Goal: Information Seeking & Learning: Learn about a topic

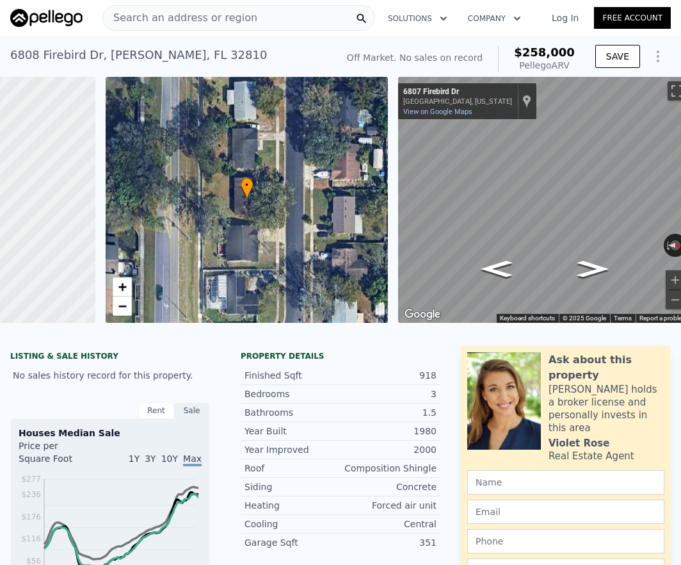
scroll to position [0, 213]
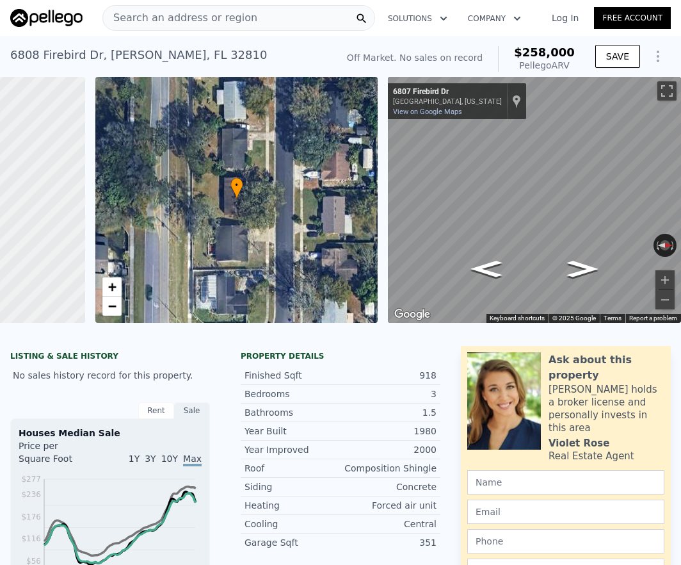
click at [132, 16] on span "Search an address or region" at bounding box center [180, 17] width 154 height 15
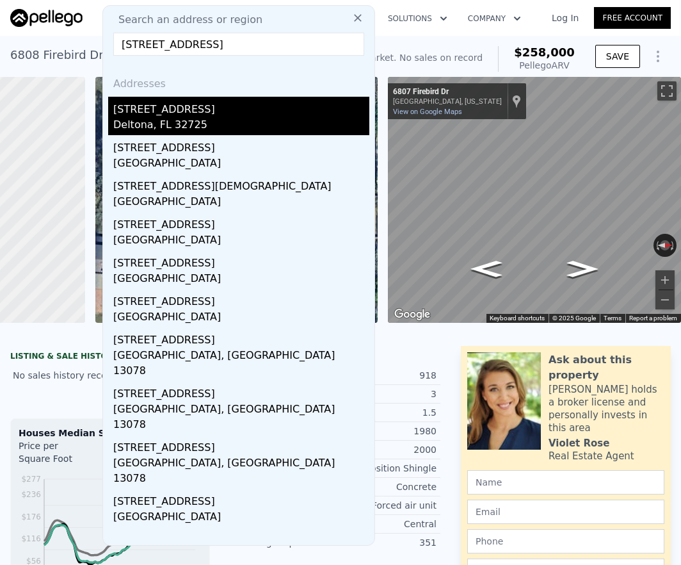
type input "[STREET_ADDRESS]"
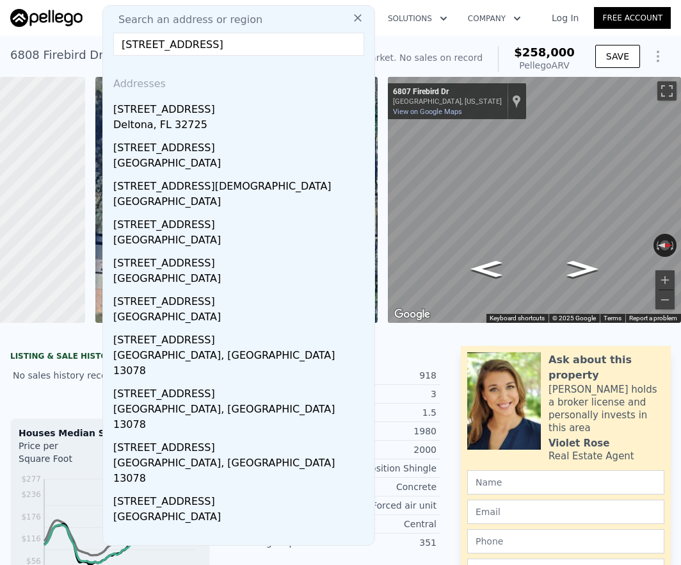
drag, startPoint x: 149, startPoint y: 120, endPoint x: 273, endPoint y: 153, distance: 128.6
click at [149, 120] on div "Deltona, FL 32725" at bounding box center [241, 126] width 256 height 18
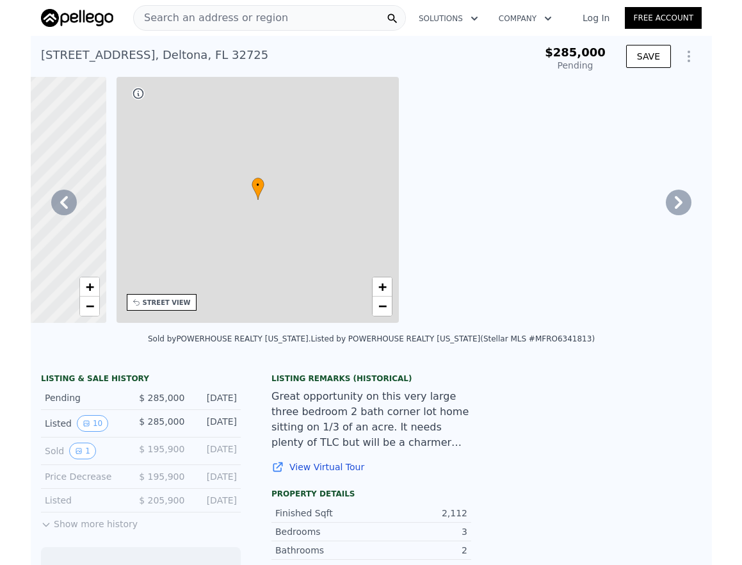
scroll to position [0, 298]
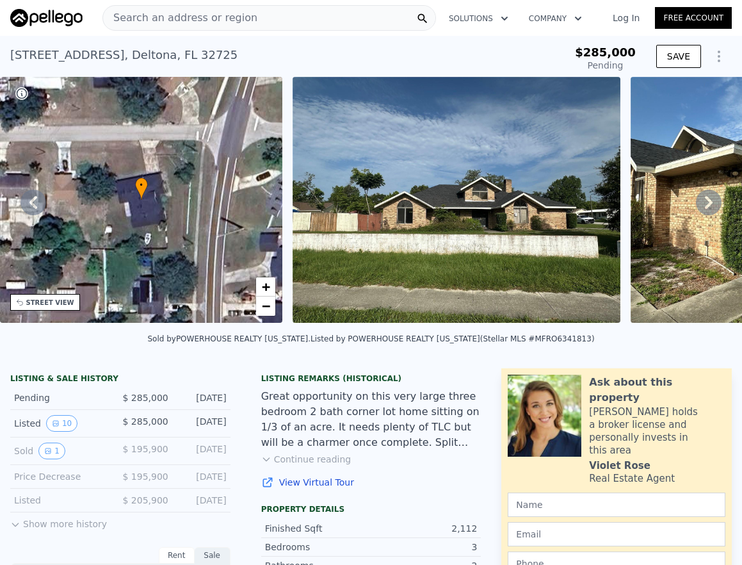
click at [701, 201] on icon at bounding box center [709, 202] width 8 height 13
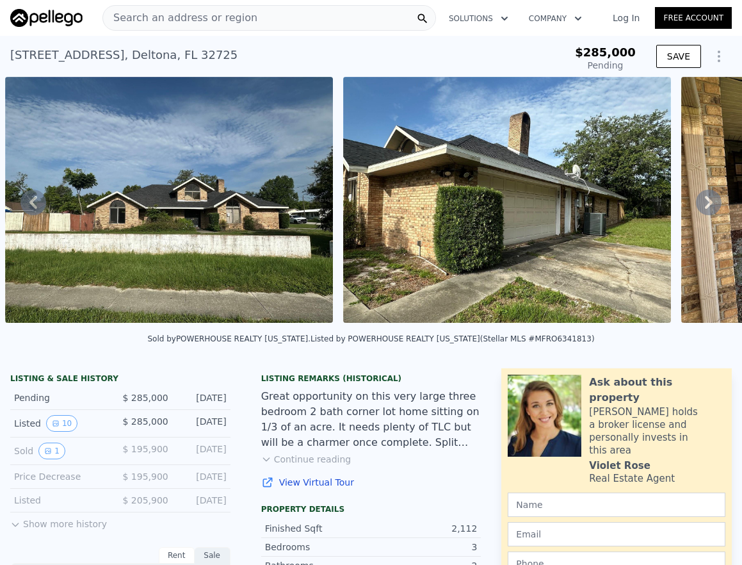
click at [696, 202] on icon at bounding box center [709, 203] width 26 height 26
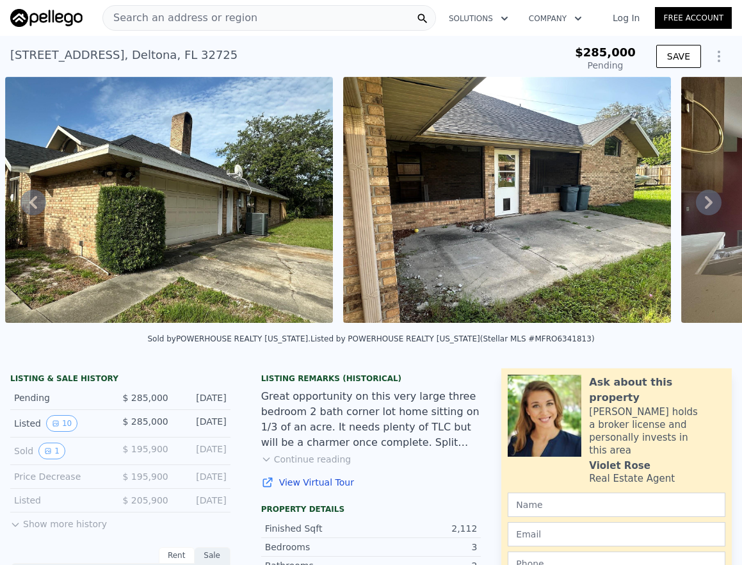
click at [701, 210] on icon at bounding box center [709, 203] width 26 height 26
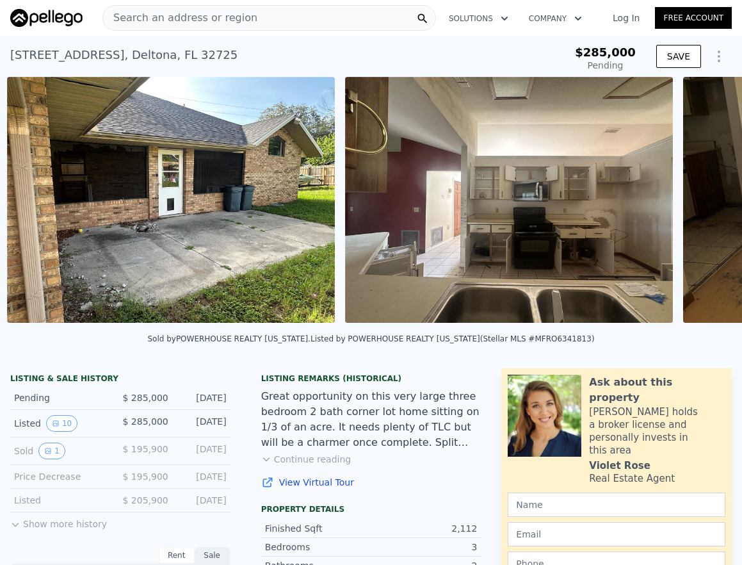
scroll to position [0, 1262]
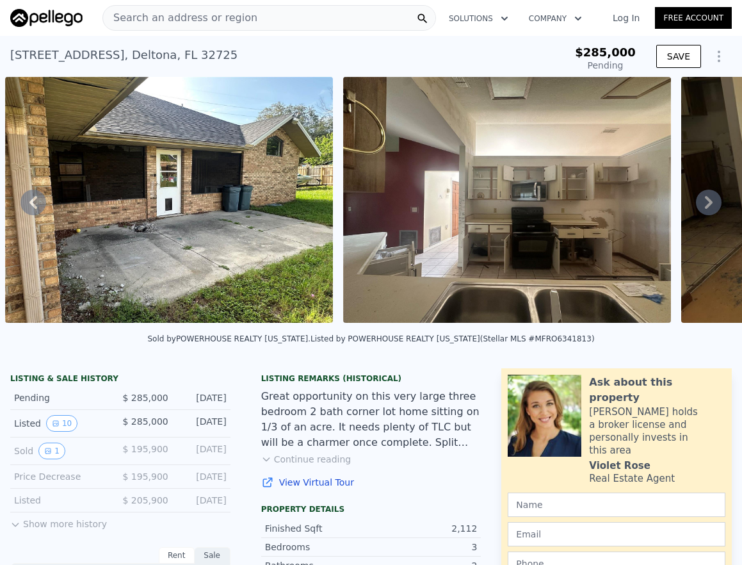
click at [701, 209] on icon at bounding box center [709, 203] width 26 height 26
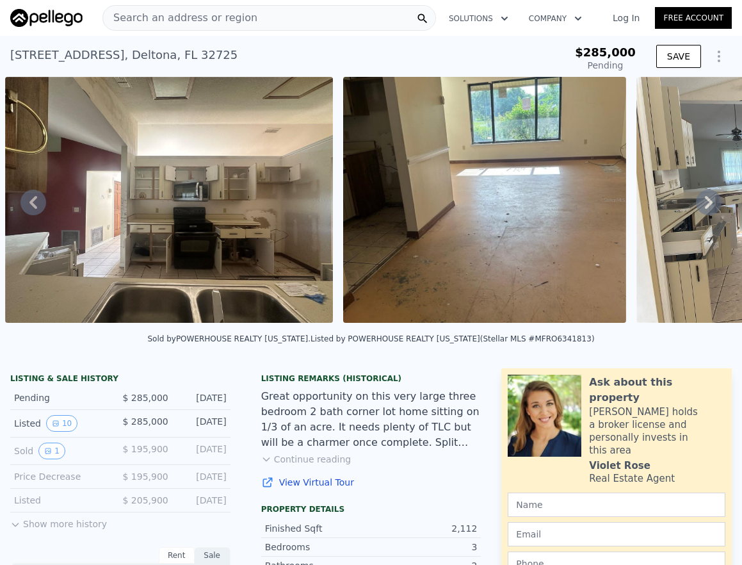
click at [701, 209] on icon at bounding box center [709, 202] width 8 height 13
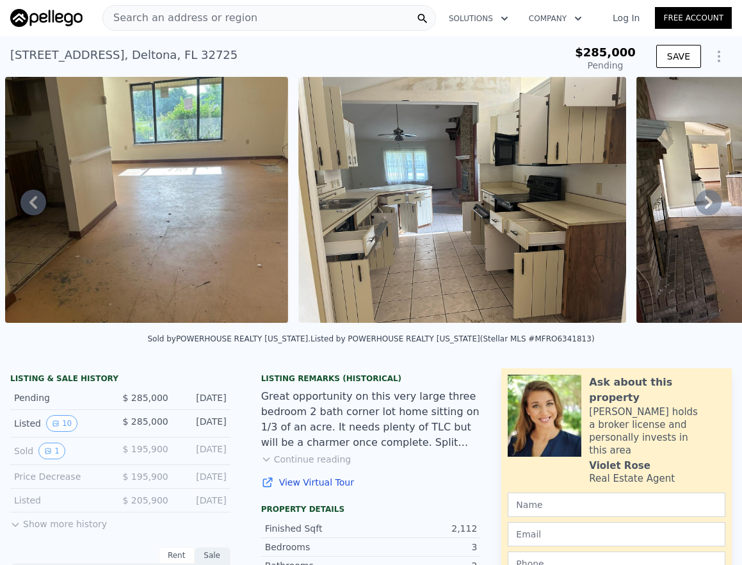
click at [701, 209] on icon at bounding box center [709, 202] width 8 height 13
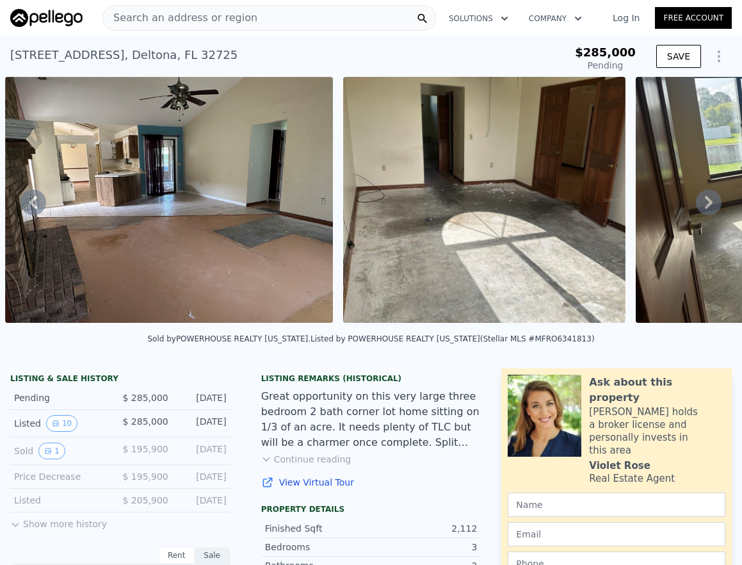
click at [701, 209] on icon at bounding box center [709, 202] width 8 height 13
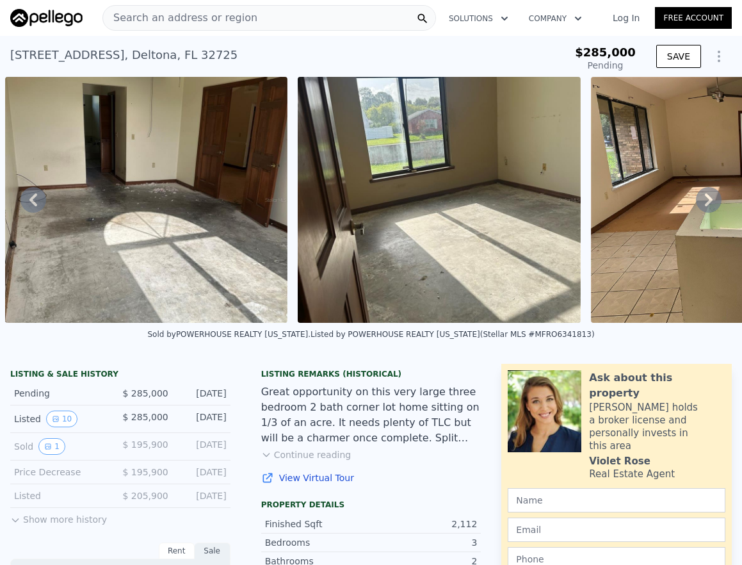
click at [701, 209] on icon at bounding box center [709, 200] width 26 height 26
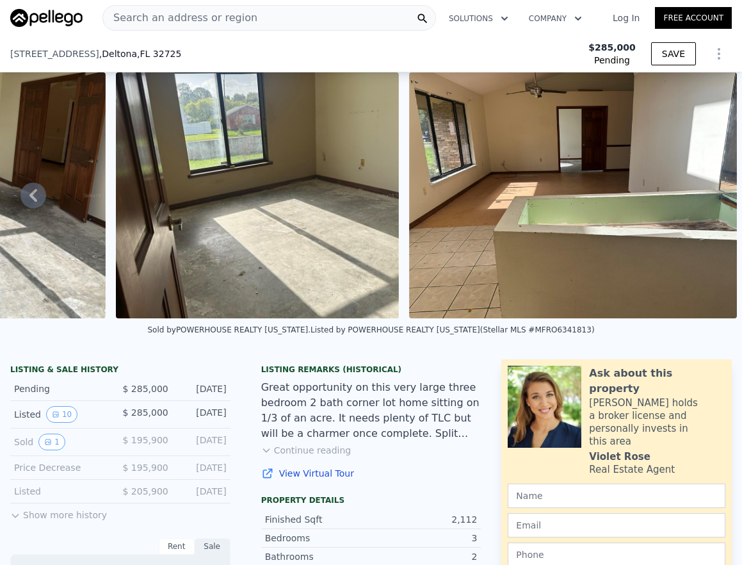
scroll to position [253, 0]
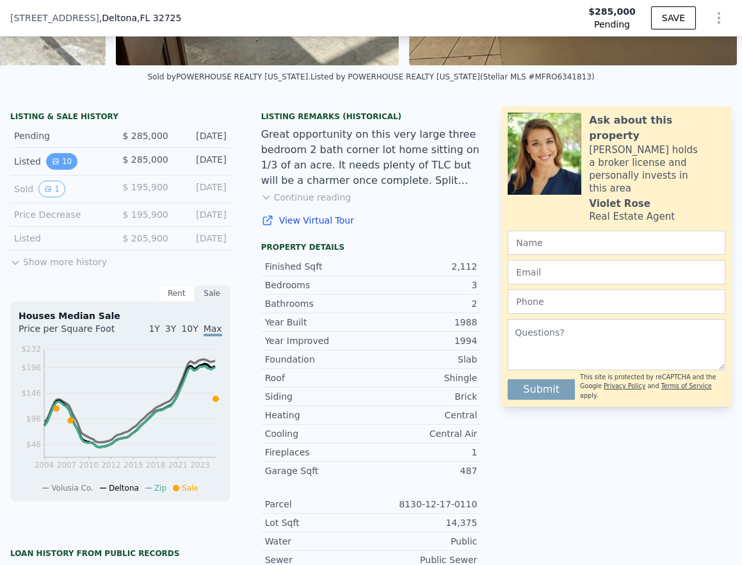
click at [58, 165] on icon "View historical data" at bounding box center [56, 162] width 8 height 8
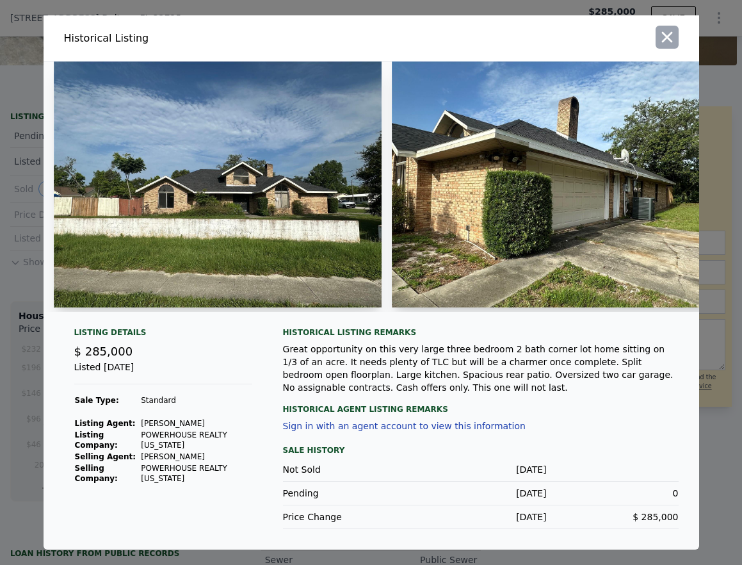
click at [670, 37] on icon "button" at bounding box center [667, 37] width 11 height 11
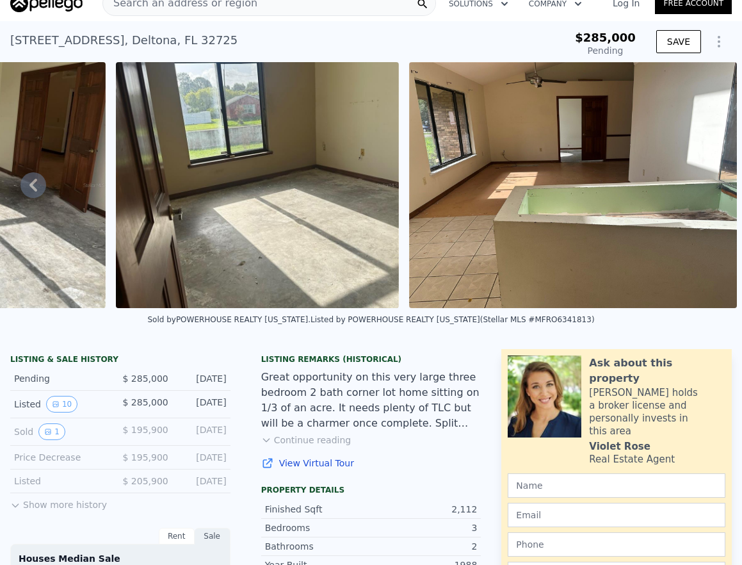
scroll to position [0, 0]
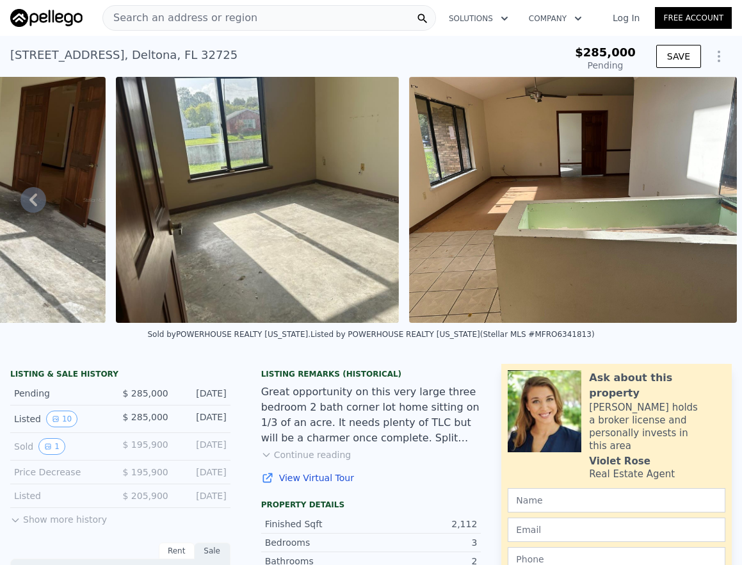
click at [701, 52] on icon "Show Options" at bounding box center [719, 56] width 15 height 15
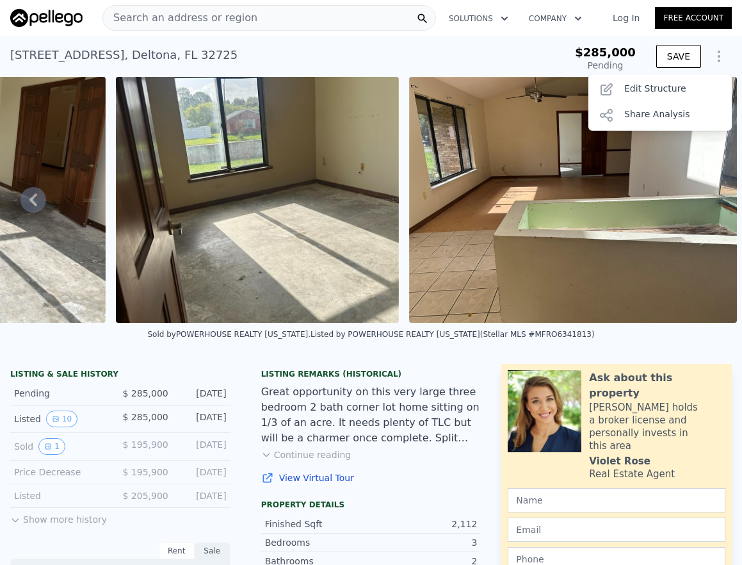
click at [525, 53] on div "[STREET_ADDRESS] Pending from $285k" at bounding box center [275, 59] width 531 height 36
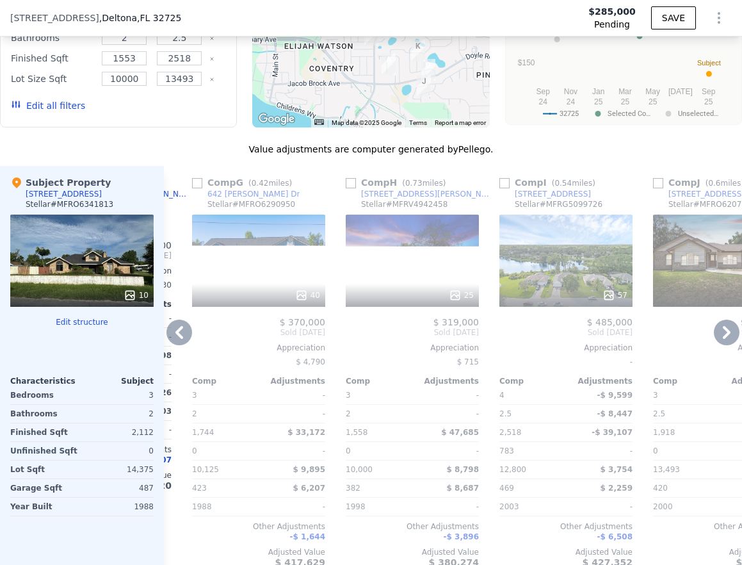
scroll to position [1518, 0]
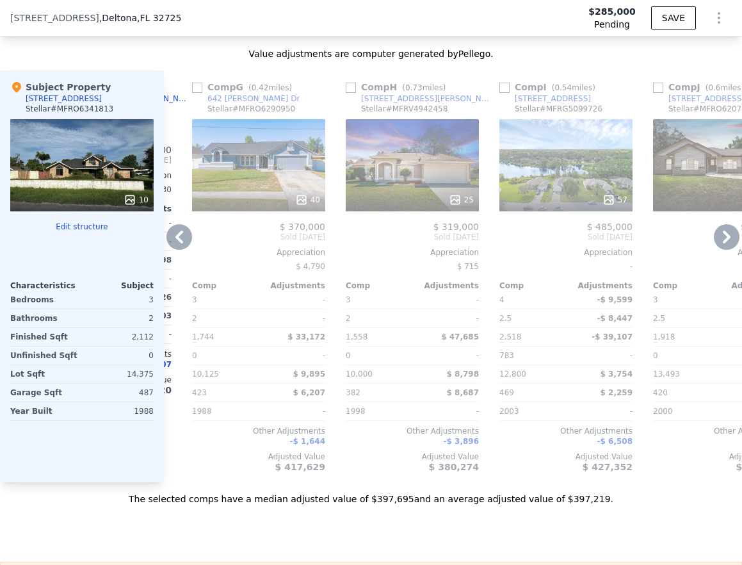
click at [183, 246] on icon at bounding box center [180, 237] width 26 height 26
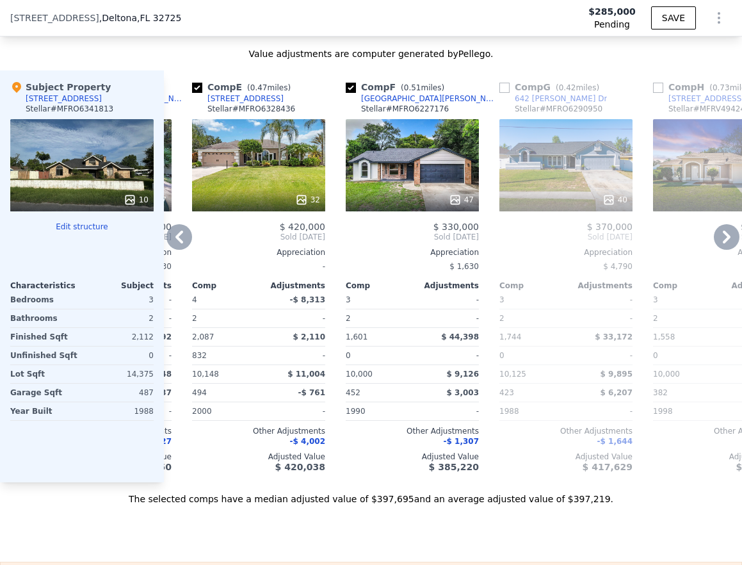
click at [185, 245] on icon at bounding box center [180, 237] width 26 height 26
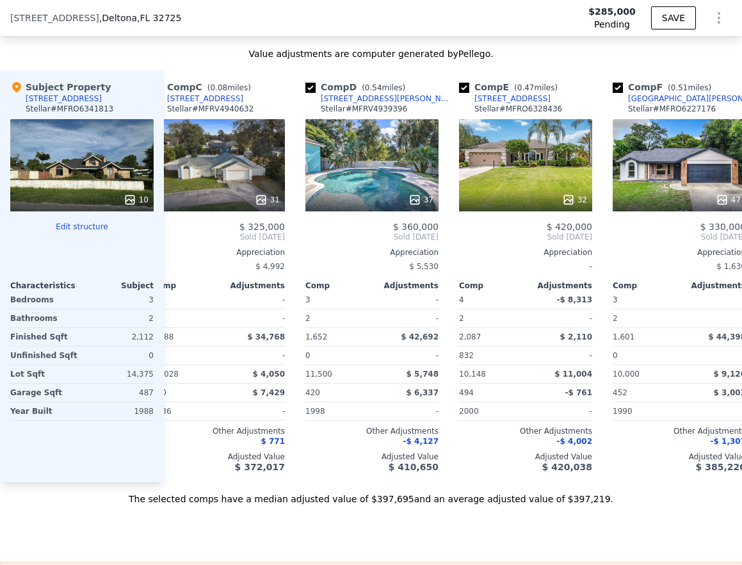
scroll to position [0, 295]
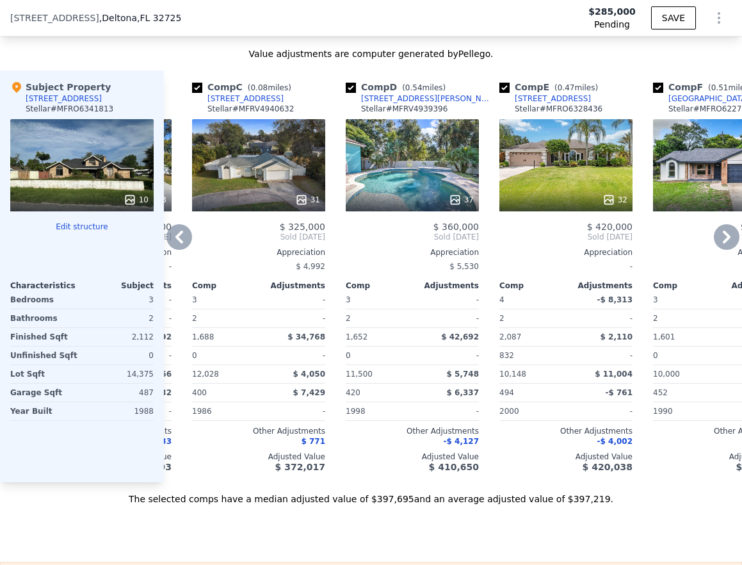
click at [185, 245] on icon at bounding box center [180, 237] width 26 height 26
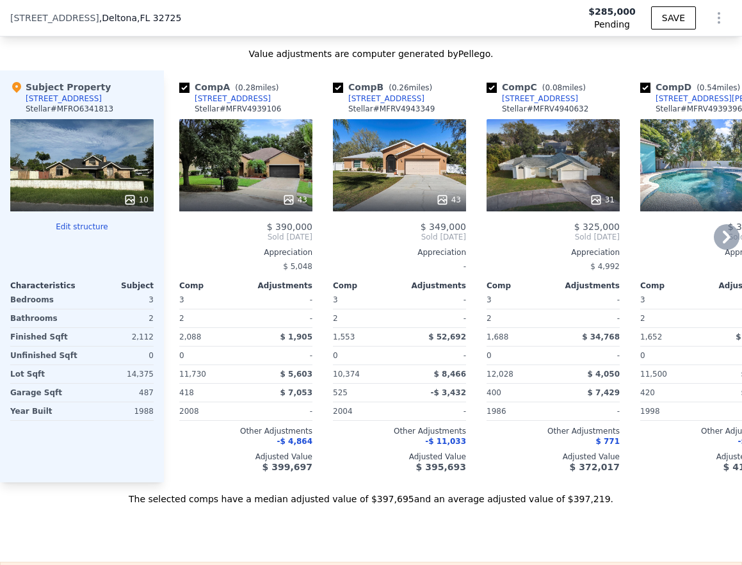
click at [243, 173] on div "43" at bounding box center [245, 165] width 133 height 92
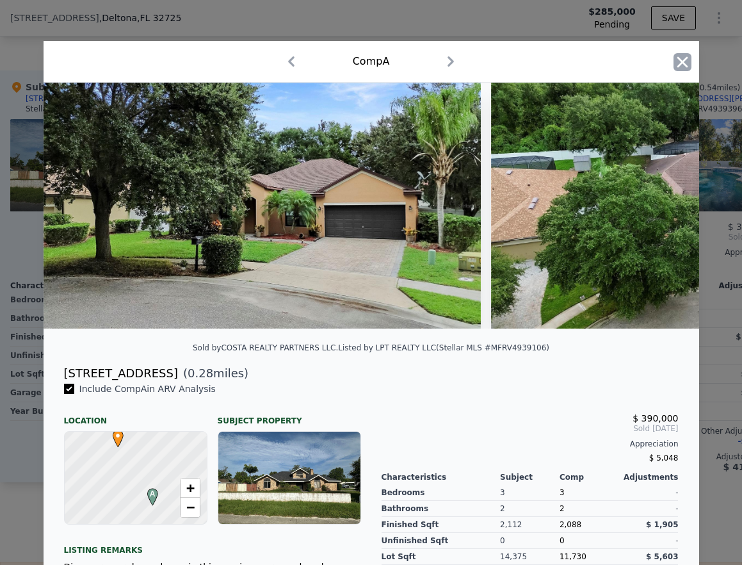
click at [674, 67] on icon "button" at bounding box center [683, 62] width 18 height 18
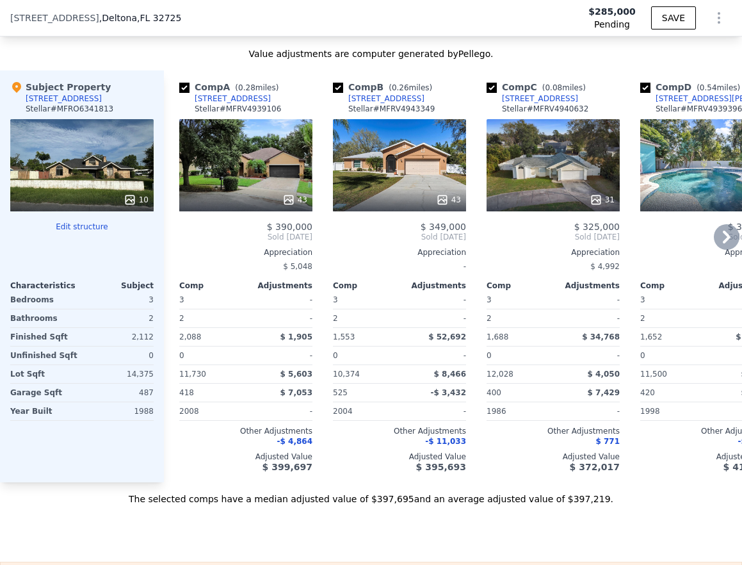
click at [397, 191] on div "43" at bounding box center [399, 165] width 133 height 92
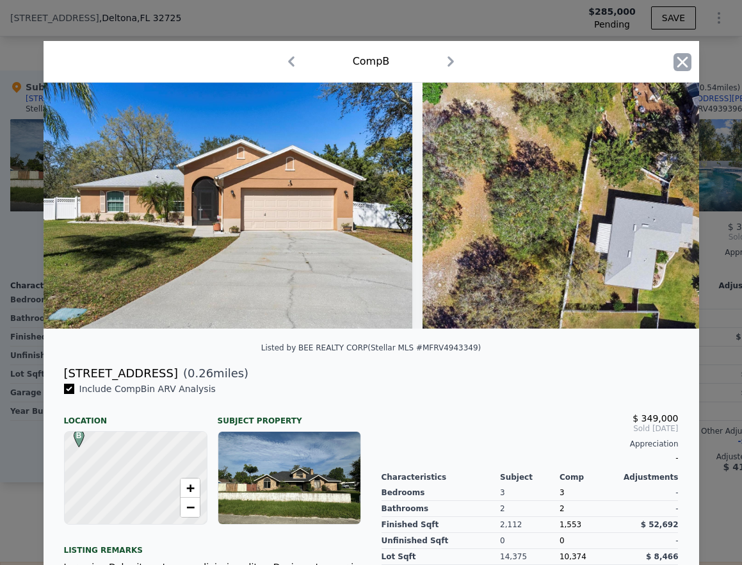
click at [675, 61] on icon "button" at bounding box center [683, 62] width 18 height 18
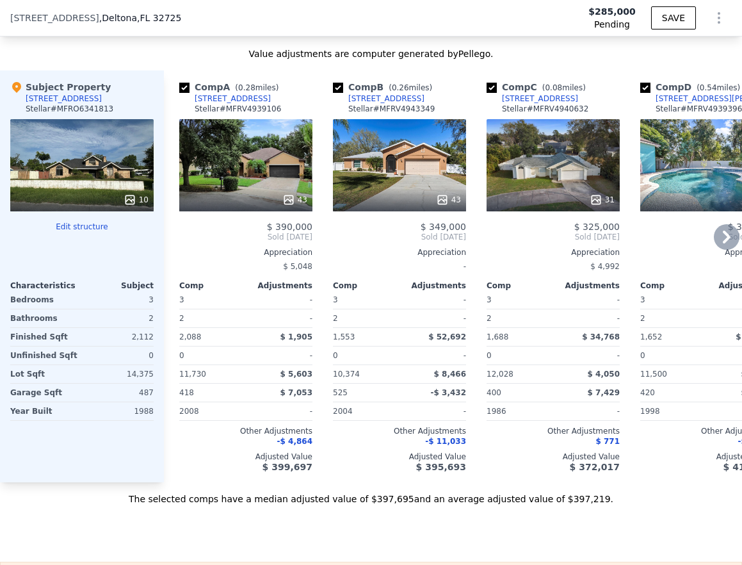
click at [562, 178] on div "31" at bounding box center [553, 165] width 133 height 92
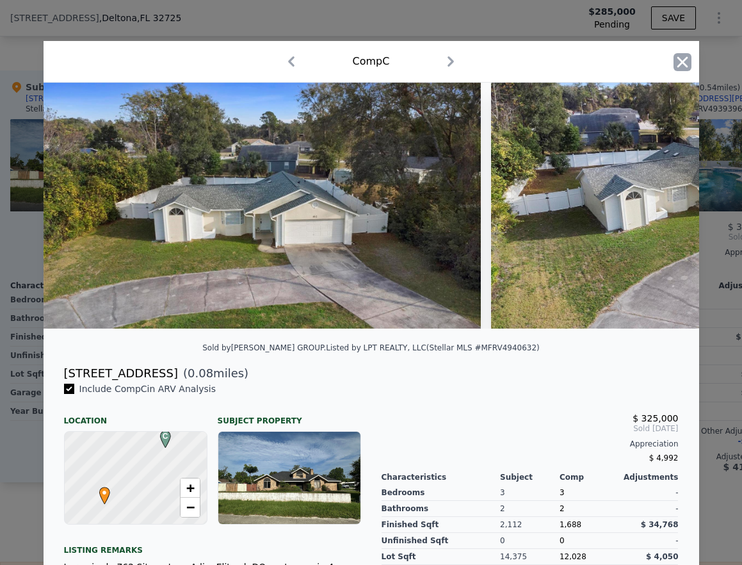
click at [674, 61] on icon "button" at bounding box center [683, 62] width 18 height 18
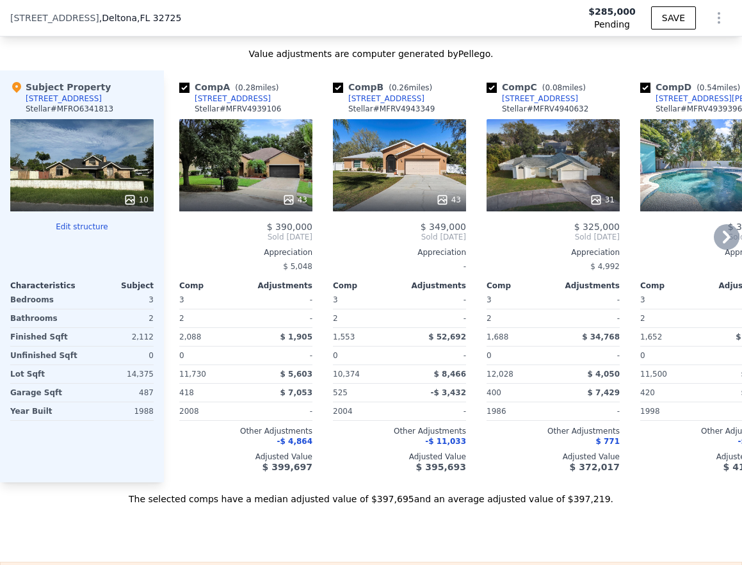
click at [701, 249] on icon at bounding box center [727, 237] width 26 height 26
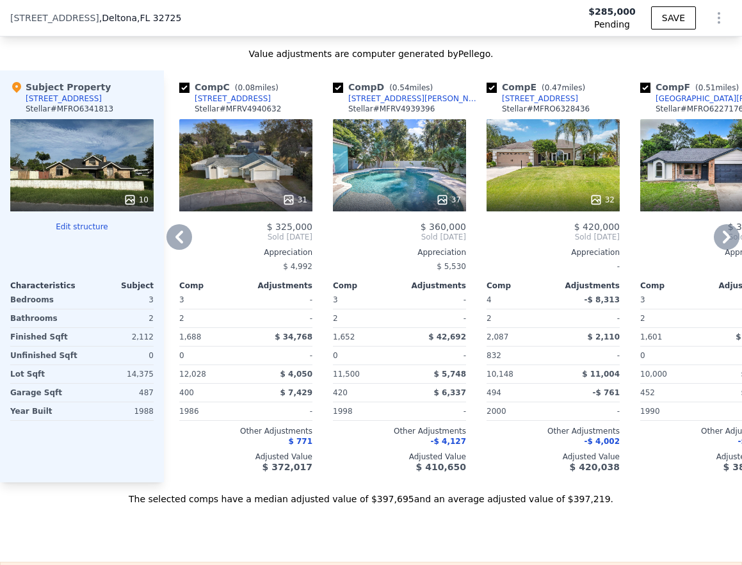
click at [701, 249] on icon at bounding box center [727, 237] width 26 height 26
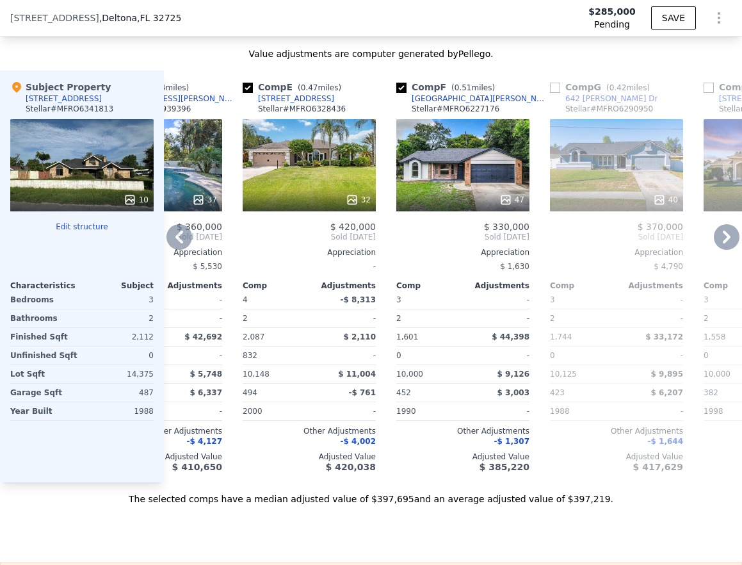
scroll to position [0, 615]
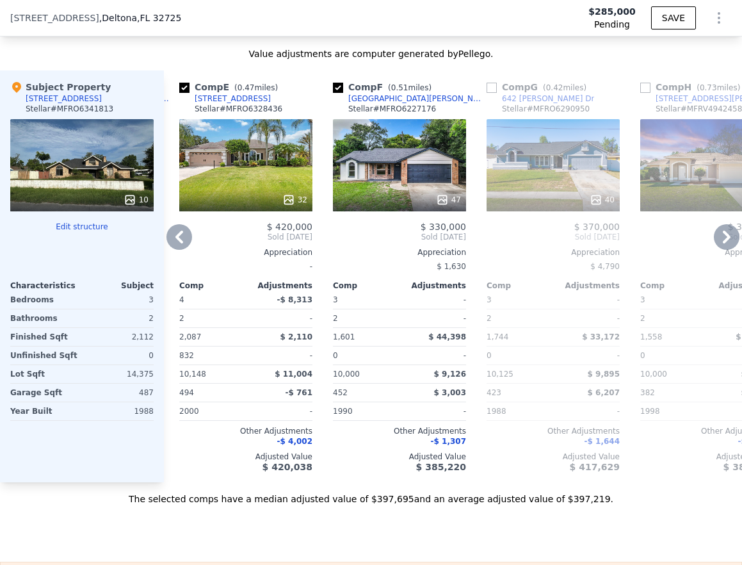
click at [256, 169] on div "32" at bounding box center [245, 165] width 133 height 92
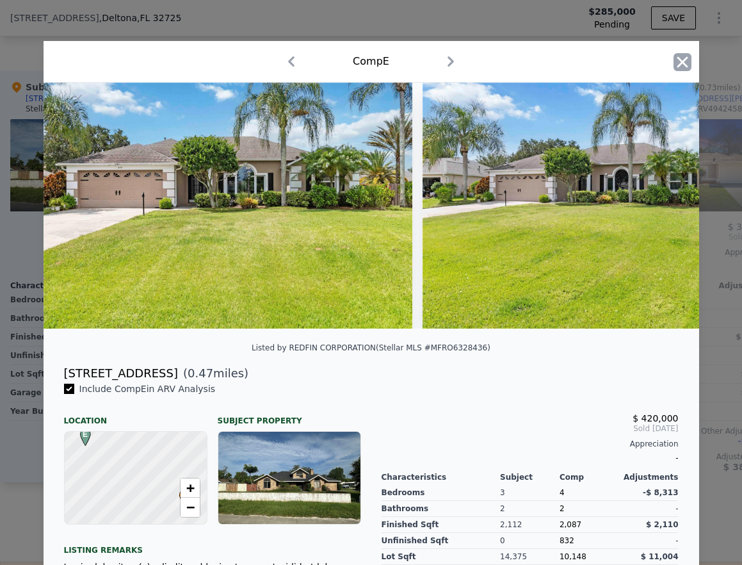
click at [679, 66] on icon "button" at bounding box center [683, 62] width 18 height 18
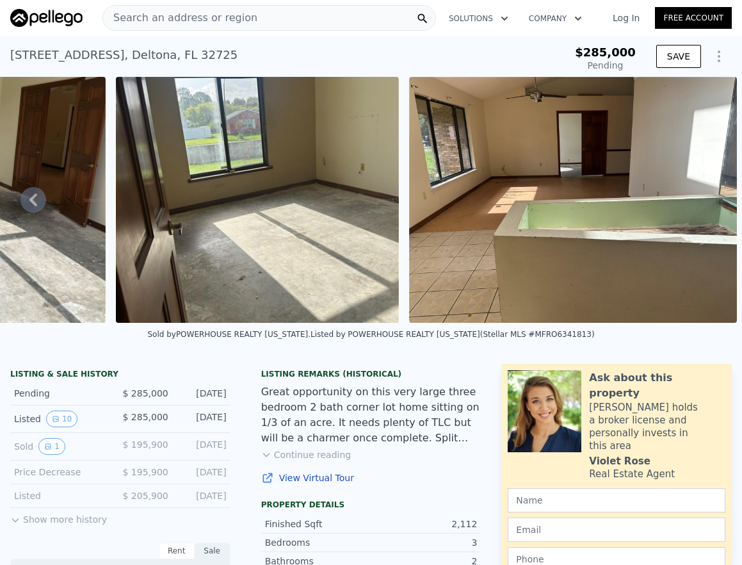
click at [23, 202] on icon at bounding box center [33, 200] width 26 height 26
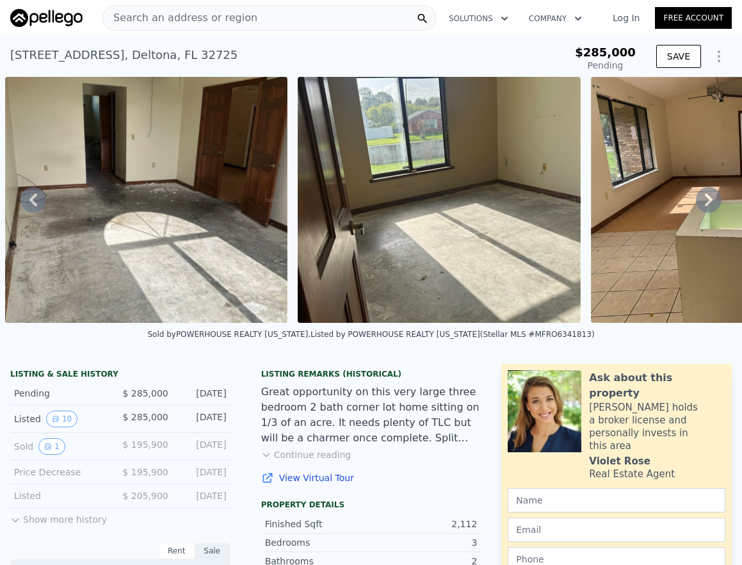
click at [28, 199] on icon at bounding box center [33, 200] width 26 height 26
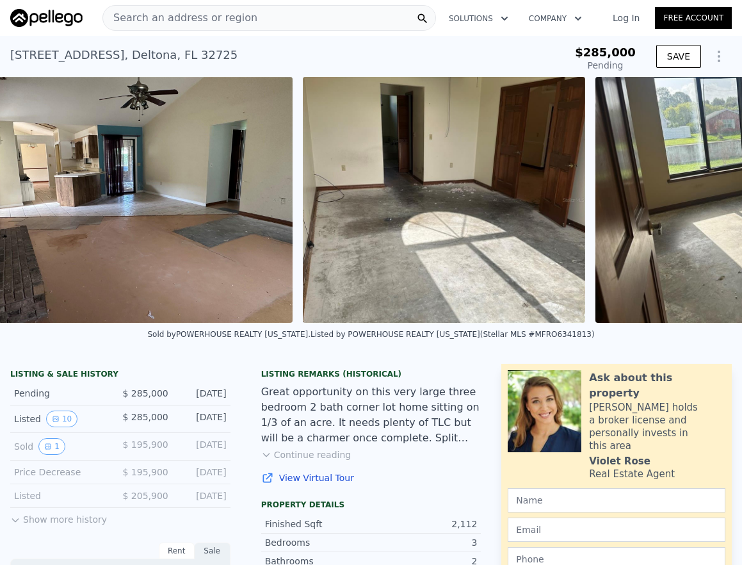
scroll to position [0, 2570]
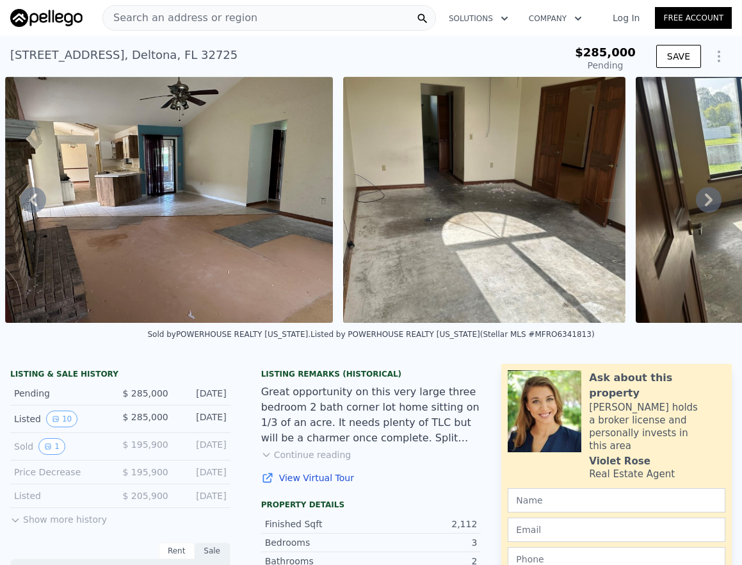
click at [32, 209] on icon at bounding box center [33, 200] width 26 height 26
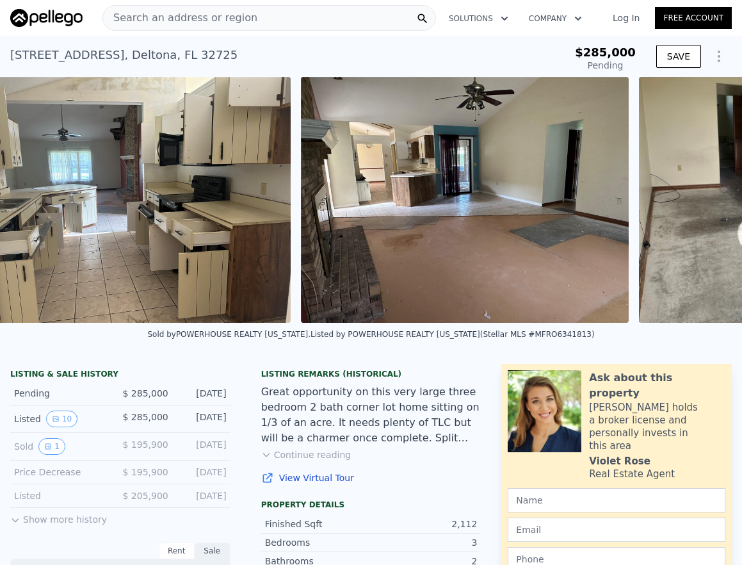
scroll to position [0, 2232]
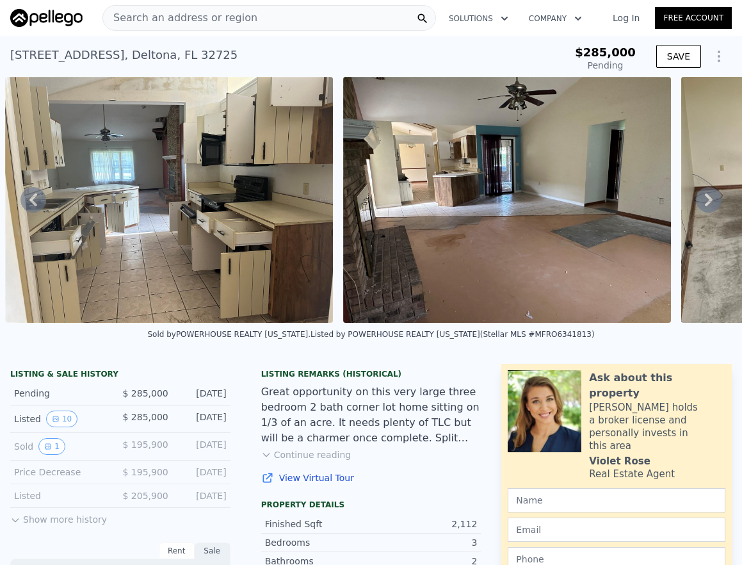
click at [32, 209] on icon at bounding box center [33, 200] width 26 height 26
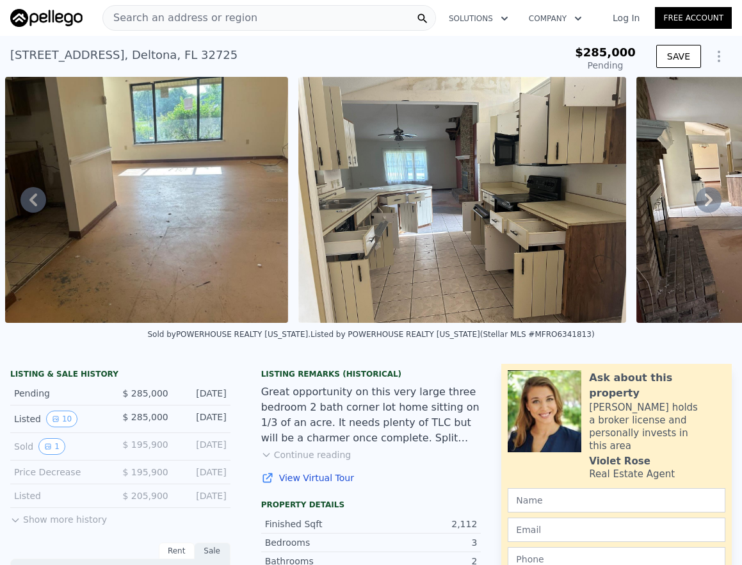
click at [35, 206] on icon at bounding box center [33, 199] width 8 height 13
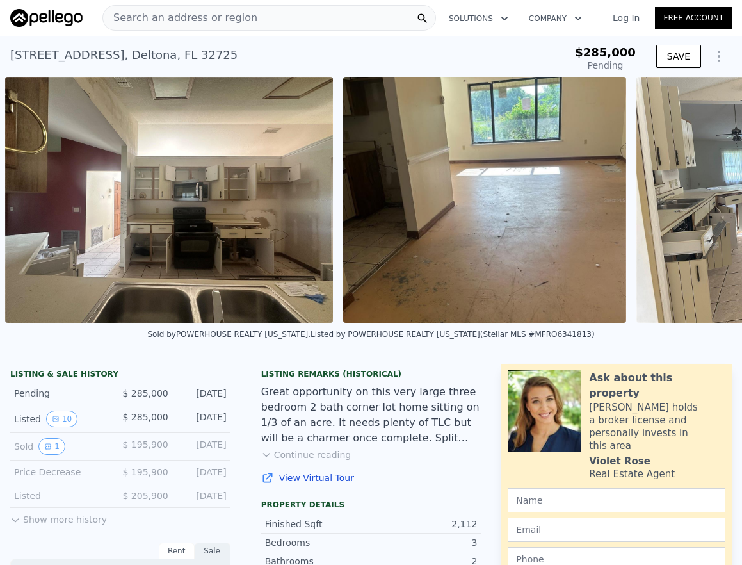
scroll to position [0, 1262]
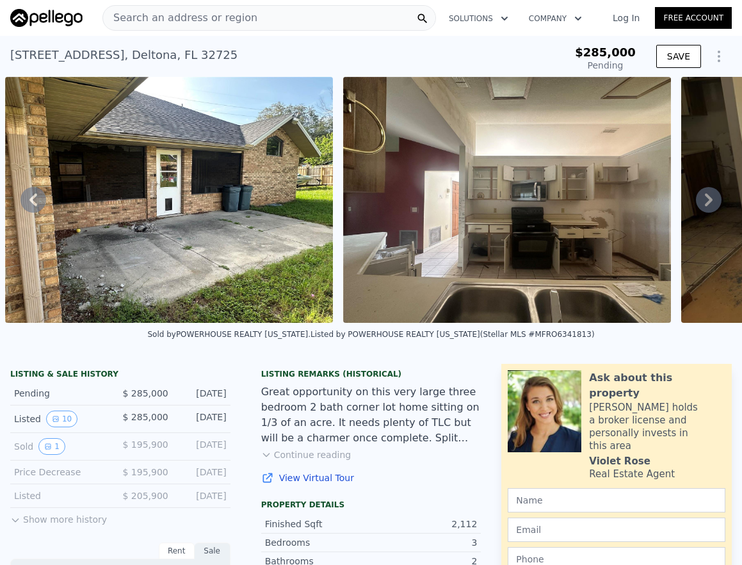
click at [35, 206] on icon at bounding box center [33, 199] width 8 height 13
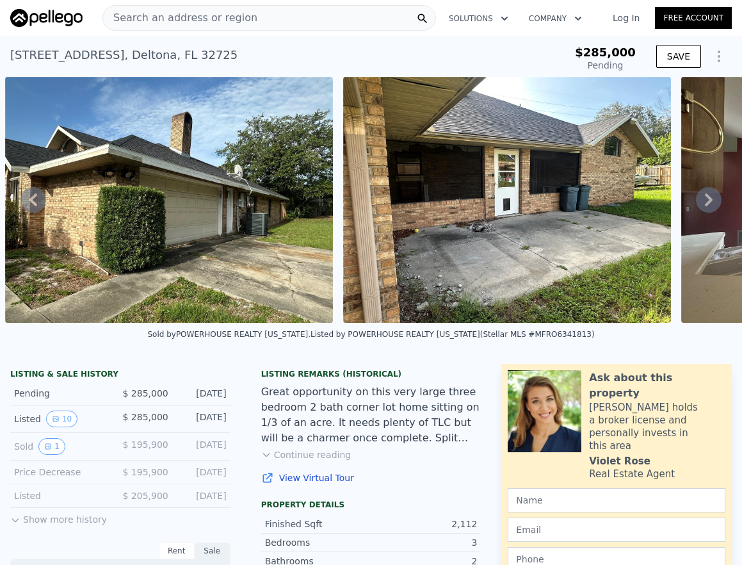
click at [35, 206] on icon at bounding box center [33, 199] width 8 height 13
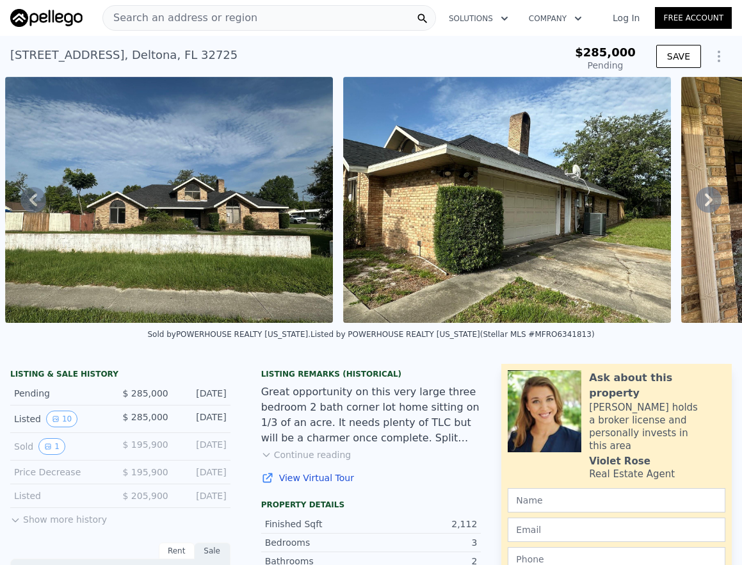
click at [35, 208] on div "• + − • + − STREET VIEW ← Move left → Move right ↑ Move up ↓ Move down + Zoom i…" at bounding box center [371, 200] width 742 height 246
click at [34, 212] on icon at bounding box center [33, 200] width 26 height 26
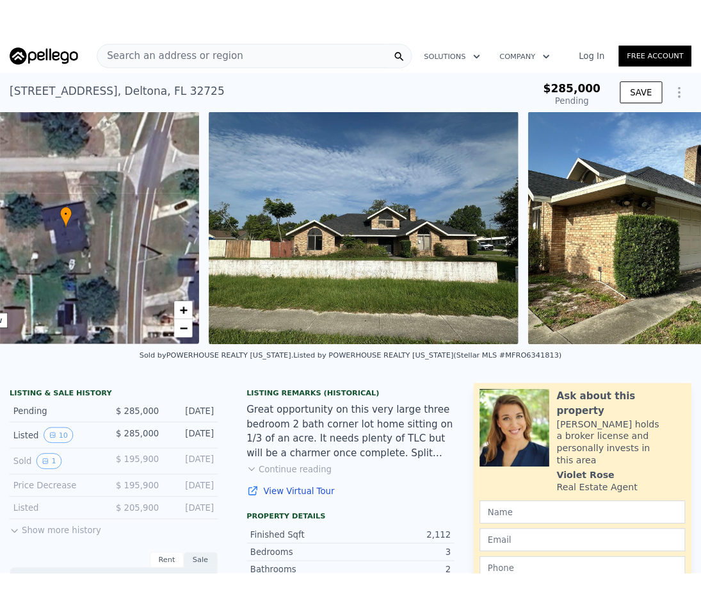
scroll to position [0, 298]
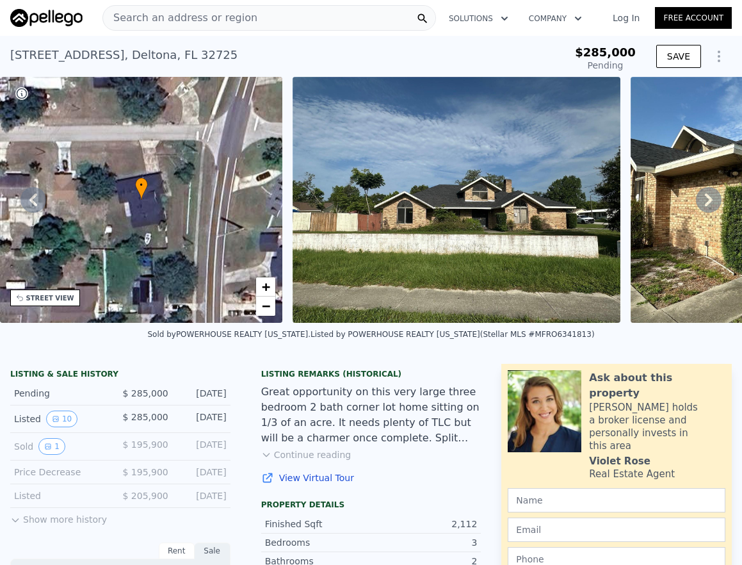
type input "$ 397,000"
type input "$ 69,579"
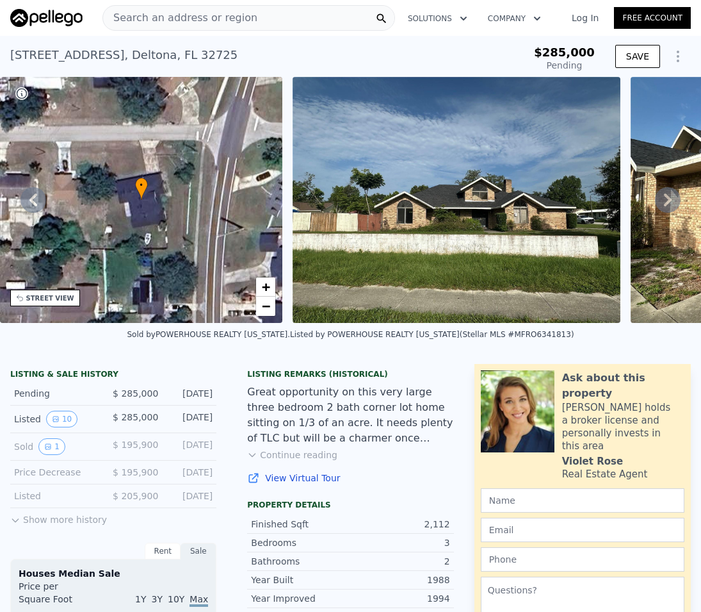
click at [655, 208] on icon at bounding box center [668, 200] width 26 height 26
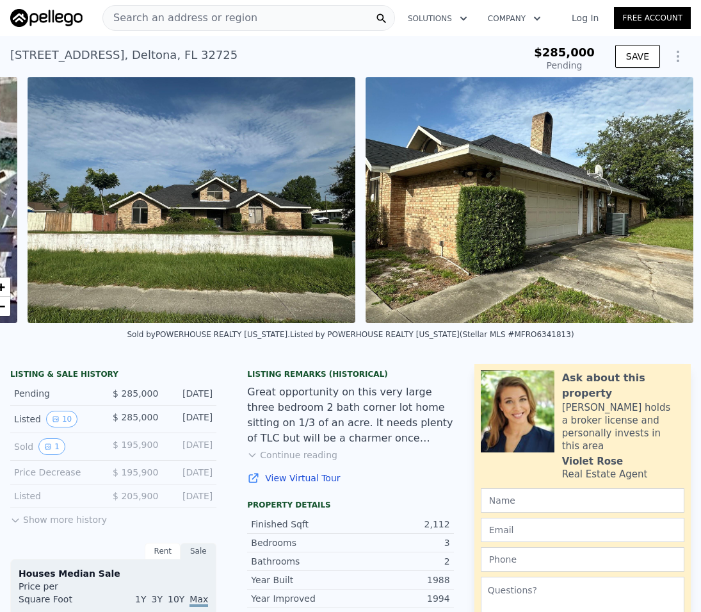
scroll to position [0, 586]
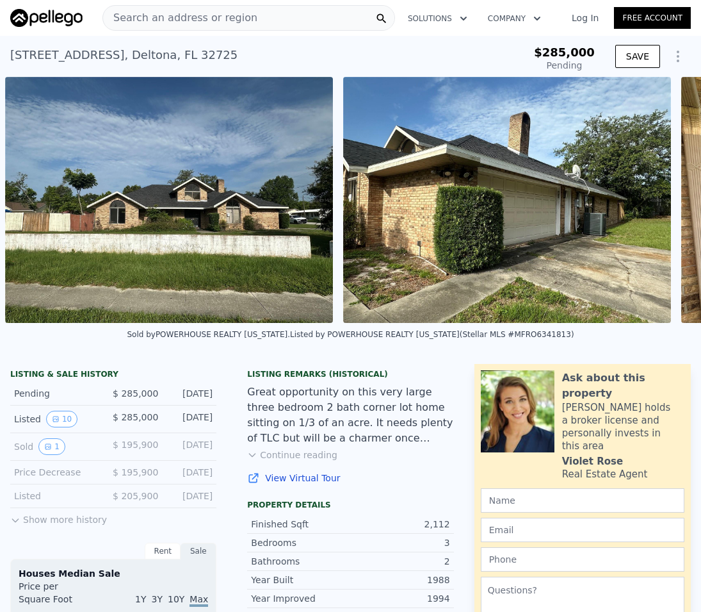
click at [648, 208] on div "• + − • + − STREET VIEW ← Move left → Move right ↑ Move up ↓ Move down + Zoom i…" at bounding box center [350, 200] width 701 height 246
click at [655, 207] on icon at bounding box center [668, 200] width 26 height 26
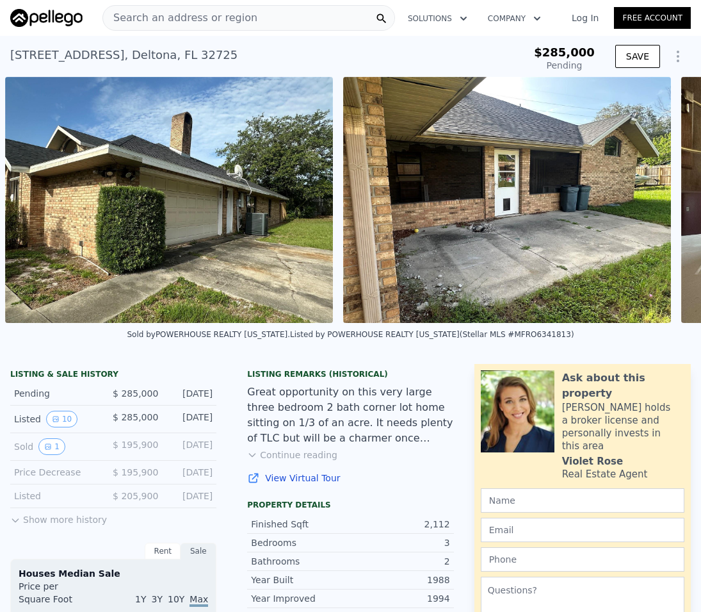
scroll to position [0, 1262]
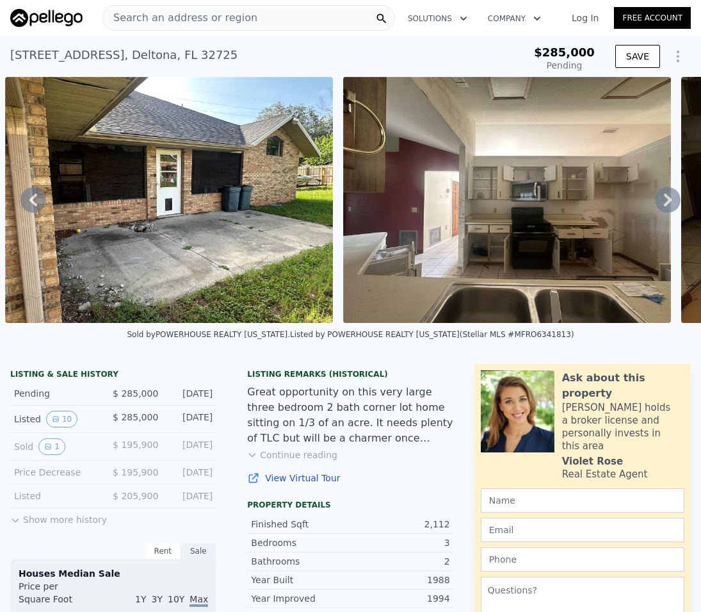
click at [663, 207] on icon at bounding box center [668, 200] width 26 height 26
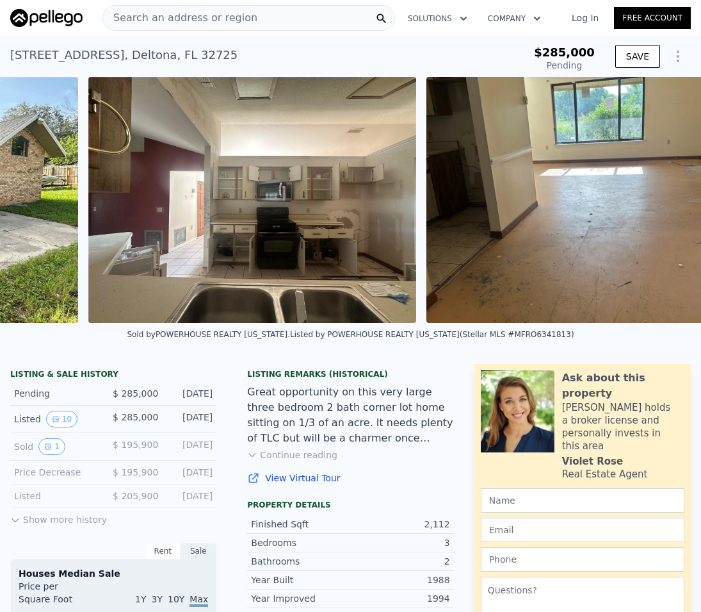
scroll to position [0, 1601]
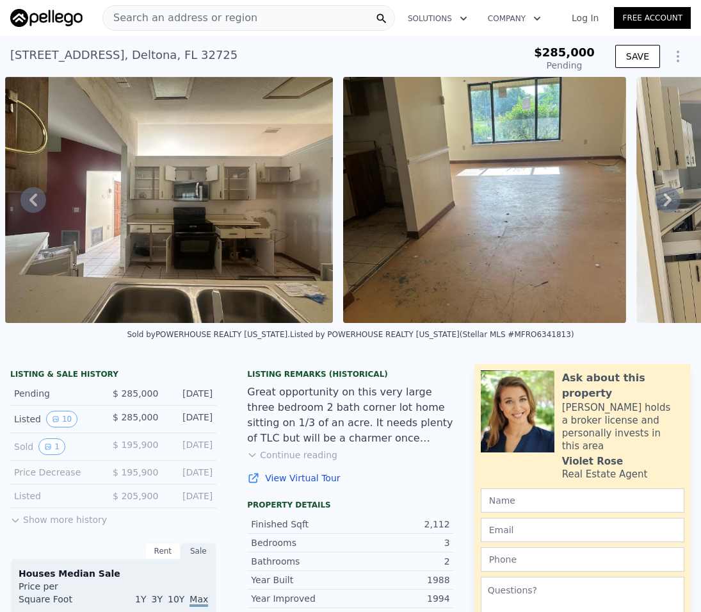
click at [663, 207] on div "• + − • + − STREET VIEW ← Move left → Move right ↑ Move up ↓ Move down + Zoom i…" at bounding box center [350, 200] width 701 height 246
click at [663, 207] on icon at bounding box center [668, 200] width 26 height 26
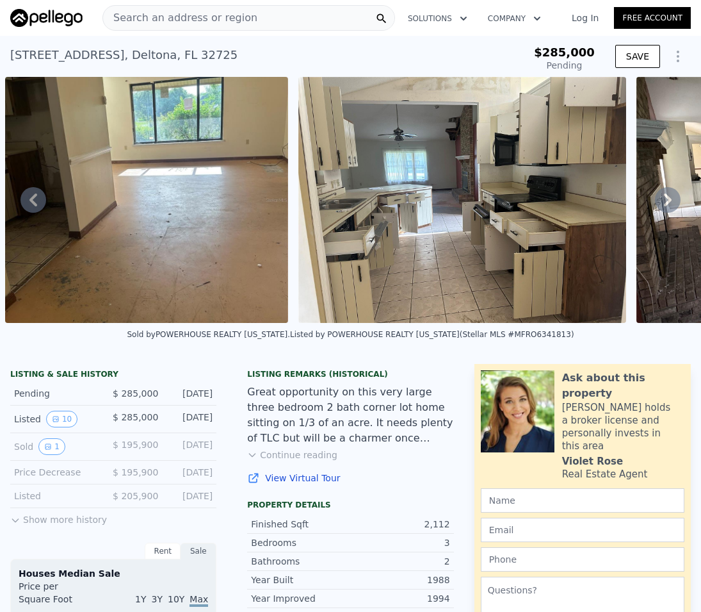
click at [663, 207] on icon at bounding box center [668, 200] width 26 height 26
